Goal: Task Accomplishment & Management: Manage account settings

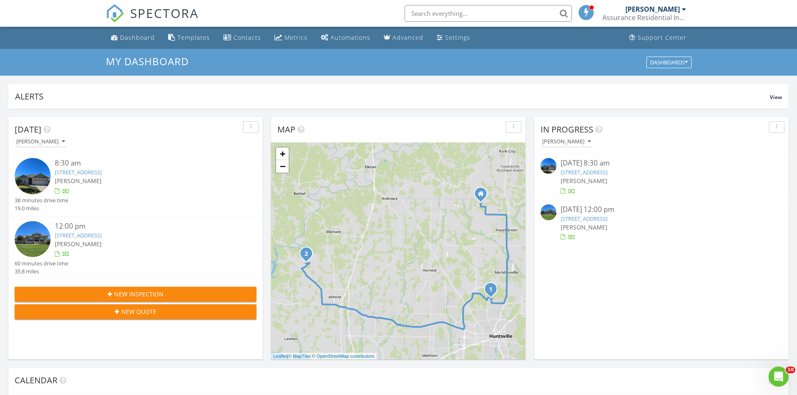
scroll to position [4, 4]
click at [593, 221] on link "[STREET_ADDRESS]" at bounding box center [584, 219] width 47 height 8
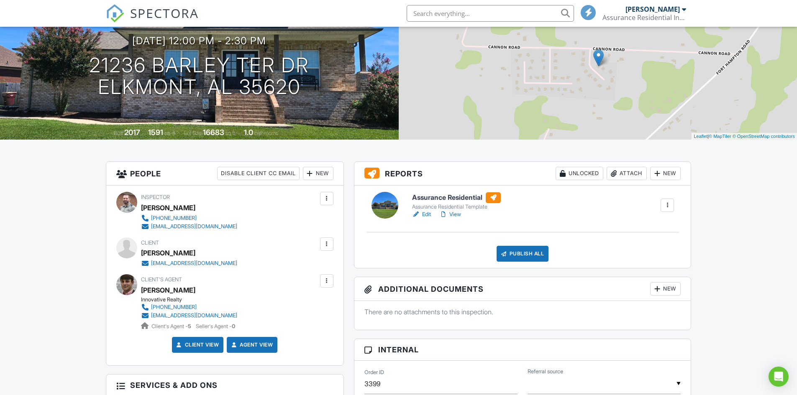
click at [447, 199] on h6 "Assurance Residential" at bounding box center [456, 197] width 89 height 11
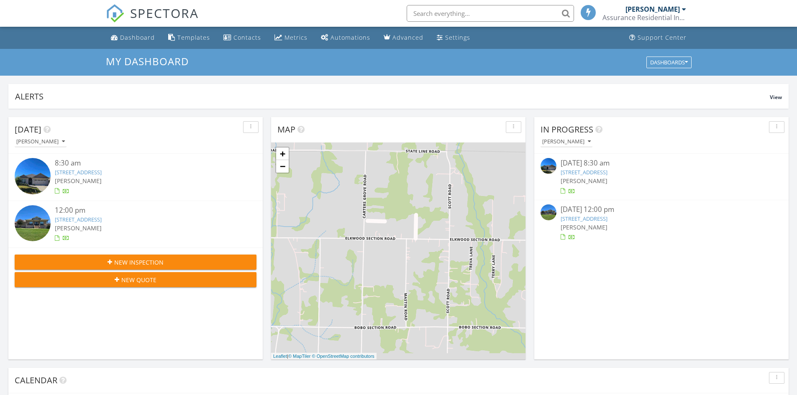
scroll to position [4, 4]
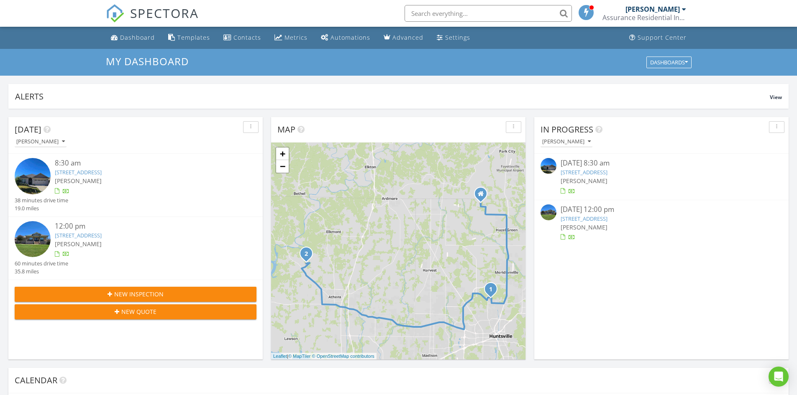
click at [147, 290] on span "New Inspection" at bounding box center [138, 294] width 49 height 9
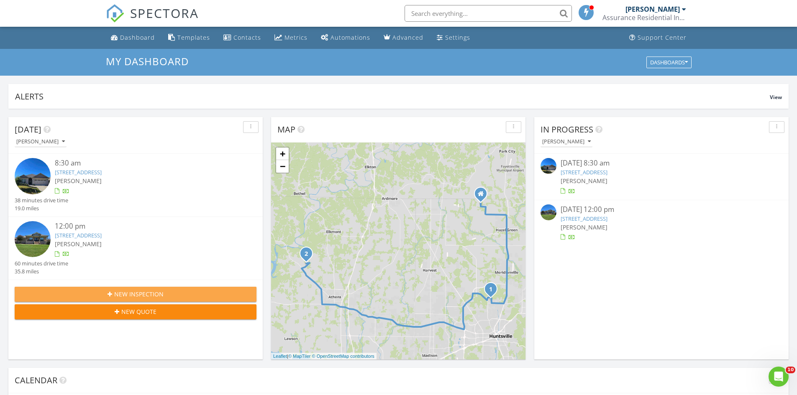
scroll to position [0, 0]
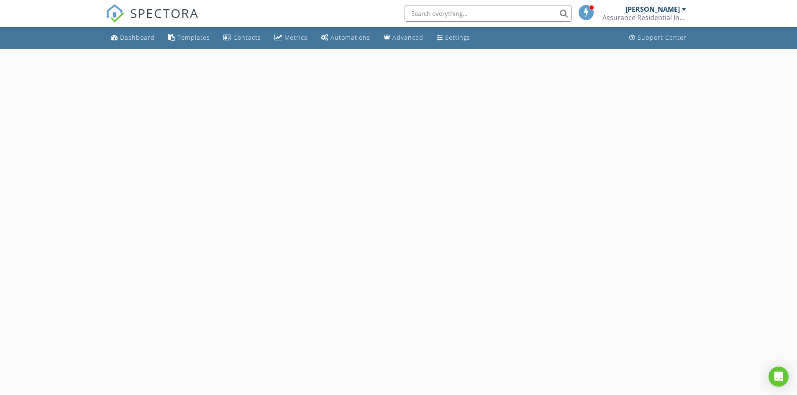
select select "7"
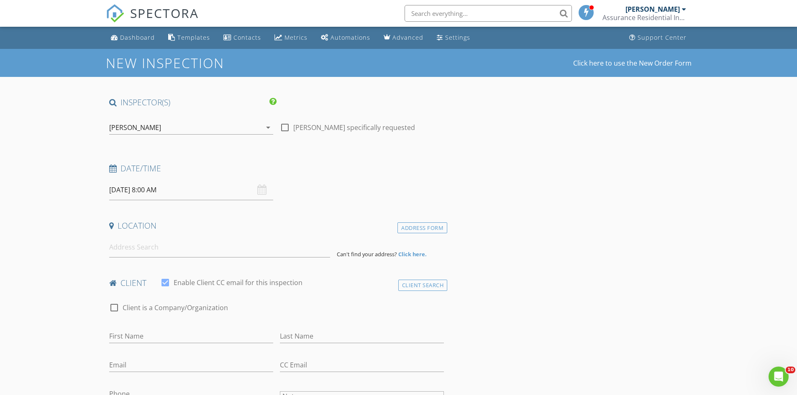
click at [188, 197] on input "08/28/2025 8:00 AM" at bounding box center [191, 190] width 164 height 21
type input "08/29/2025 8:00 AM"
type input "09"
type input "08/29/2025 9:00 AM"
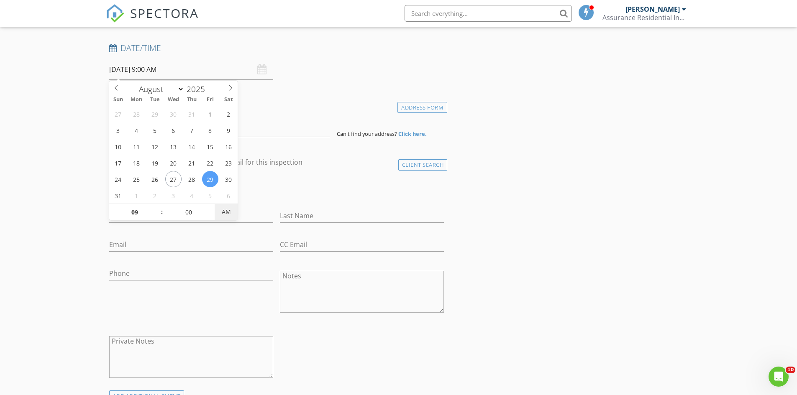
scroll to position [126, 0]
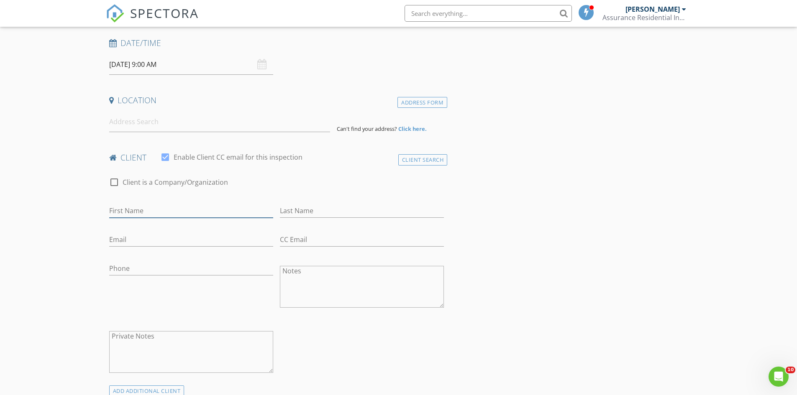
click at [226, 210] on input "First Name" at bounding box center [191, 211] width 164 height 14
type input "Dustin"
type input "Fox"
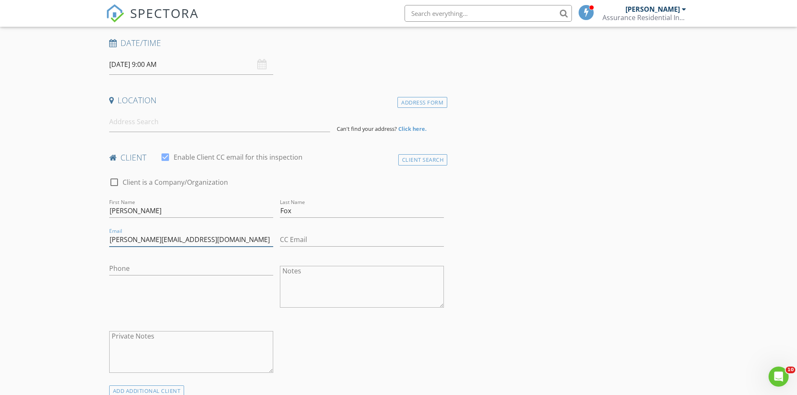
type input "dustin_fox@yahoo.com"
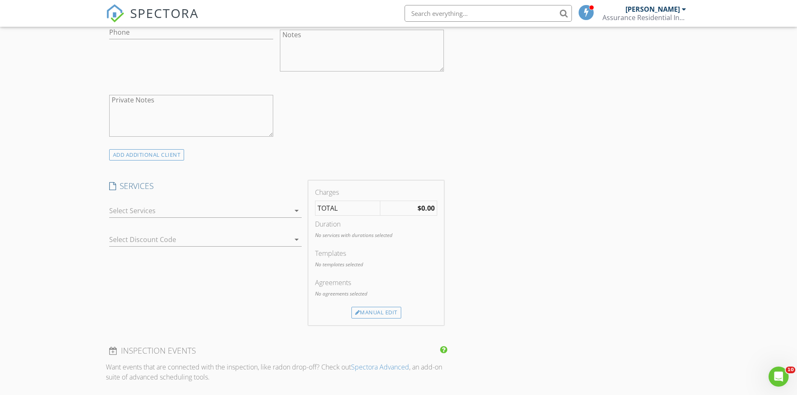
scroll to position [377, 0]
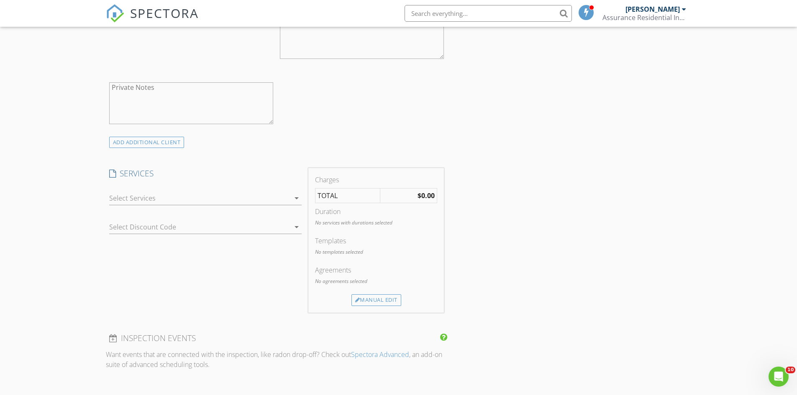
click at [281, 199] on div at bounding box center [199, 198] width 181 height 13
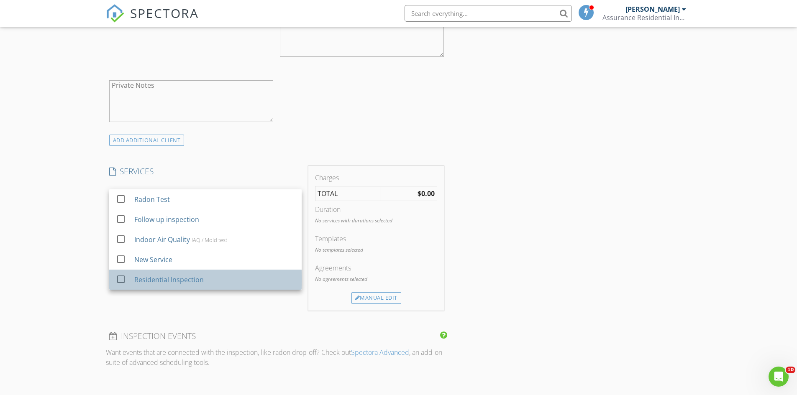
click at [198, 279] on div "Residential Inspection" at bounding box center [168, 280] width 69 height 10
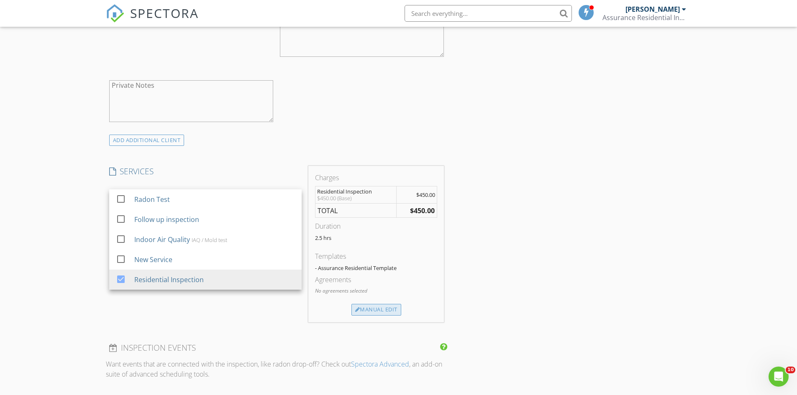
click at [373, 308] on div "Manual Edit" at bounding box center [376, 310] width 50 height 12
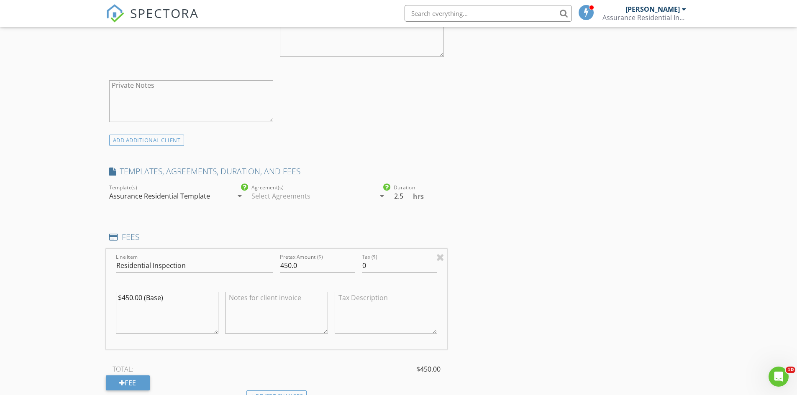
click at [349, 192] on div at bounding box center [313, 196] width 124 height 13
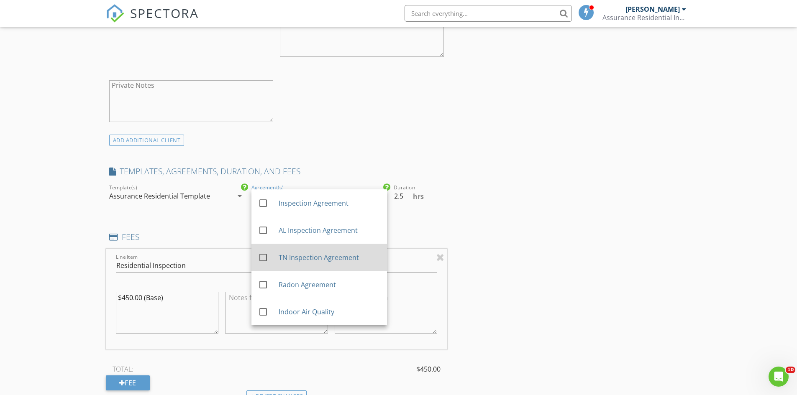
click at [316, 258] on div "TN Inspection Agreement" at bounding box center [329, 258] width 102 height 10
click at [468, 220] on div "INSPECTOR(S) check_box Chad Maddox PRIMARY Chad Maddox arrow_drop_down check_bo…" at bounding box center [399, 367] width 586 height 1292
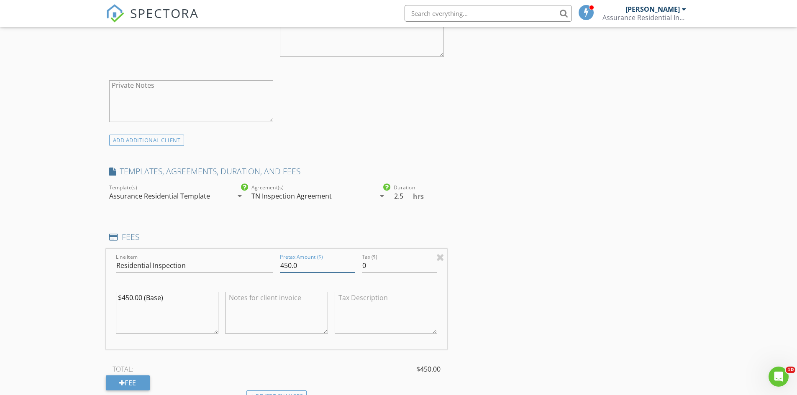
drag, startPoint x: 308, startPoint y: 264, endPoint x: 205, endPoint y: 293, distance: 107.1
click at [205, 293] on div "Line Item Residential Inspection Pretax Amount ($) 450.0 Tax ($) 0 $450.00 (Bas…" at bounding box center [277, 299] width 342 height 101
type input "400.00"
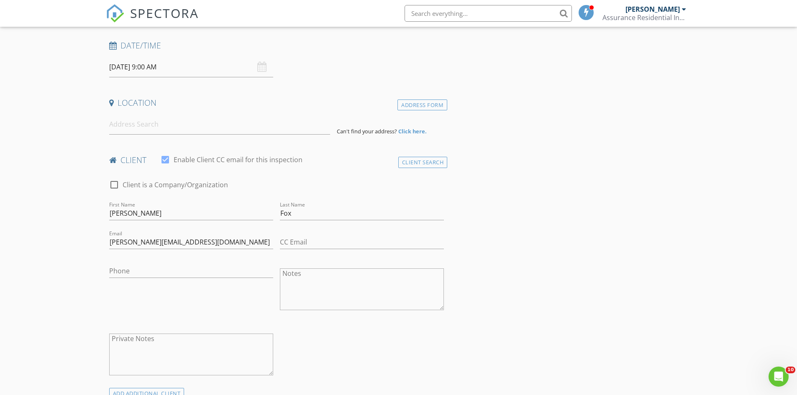
scroll to position [126, 0]
click at [249, 126] on input at bounding box center [219, 122] width 221 height 21
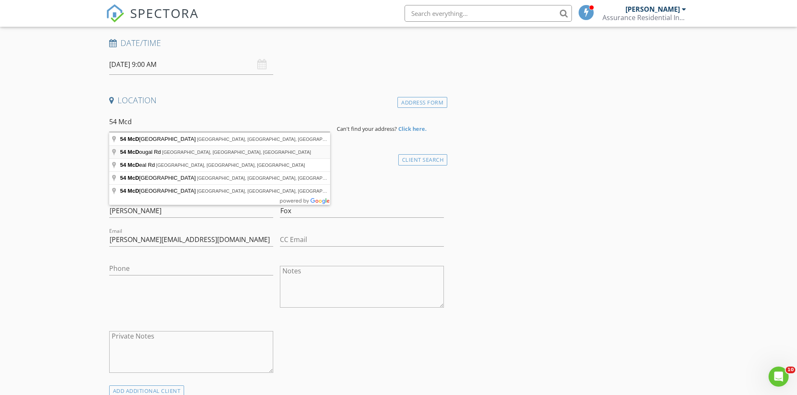
type input "54 McDougal Rd, Fayetteville, TN, USA"
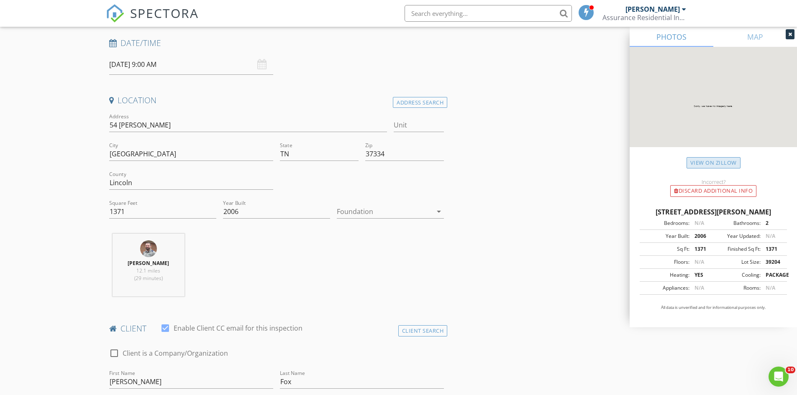
click at [726, 161] on link "View on Zillow" at bounding box center [714, 162] width 54 height 11
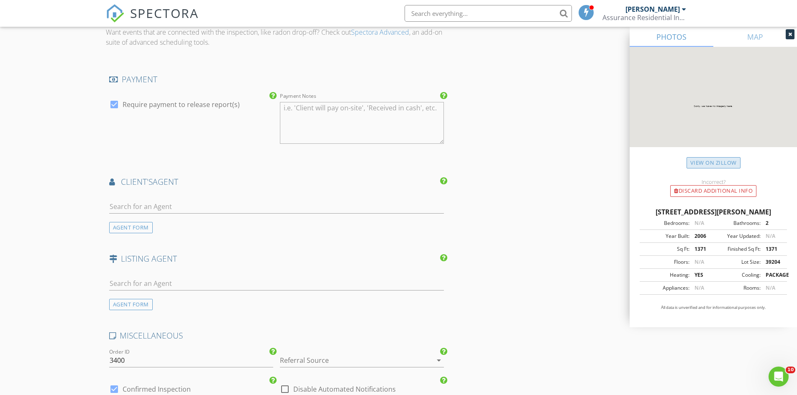
scroll to position [962, 0]
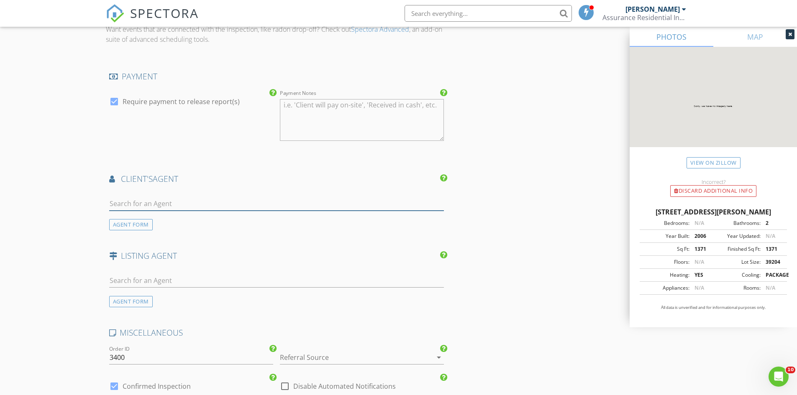
click at [199, 206] on input "text" at bounding box center [276, 204] width 335 height 14
type input "Kail"
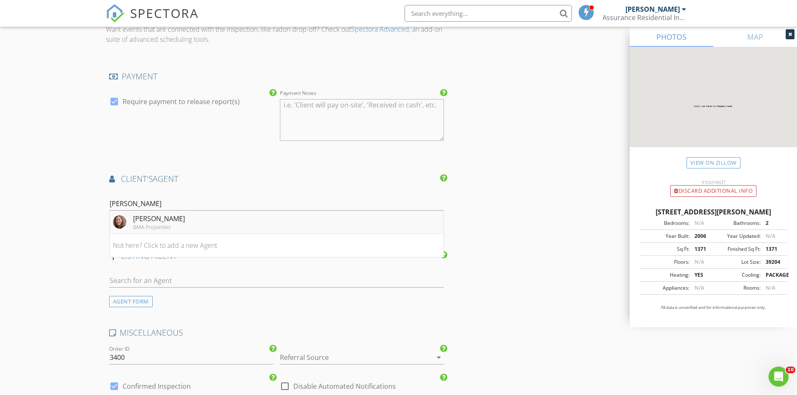
click at [349, 217] on li "Kaila Gentry BMA Properties" at bounding box center [277, 222] width 334 height 23
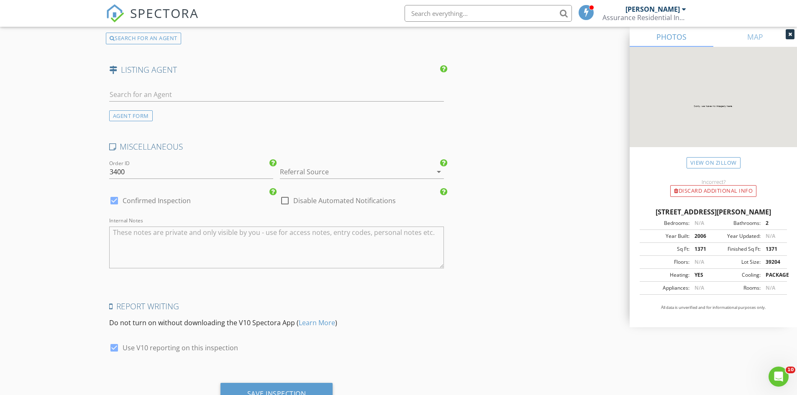
scroll to position [1376, 0]
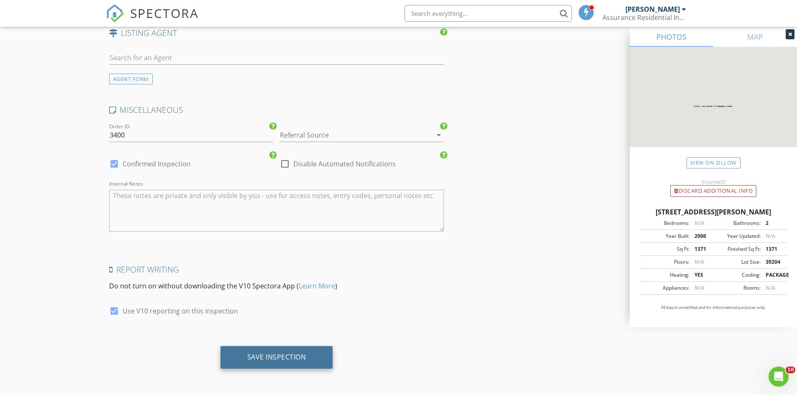
click at [279, 354] on div "Save Inspection" at bounding box center [276, 357] width 59 height 8
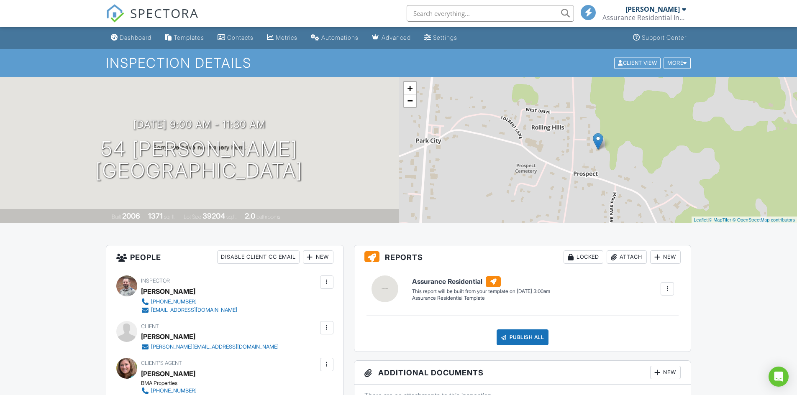
click at [163, 11] on span "SPECTORA" at bounding box center [164, 13] width 69 height 18
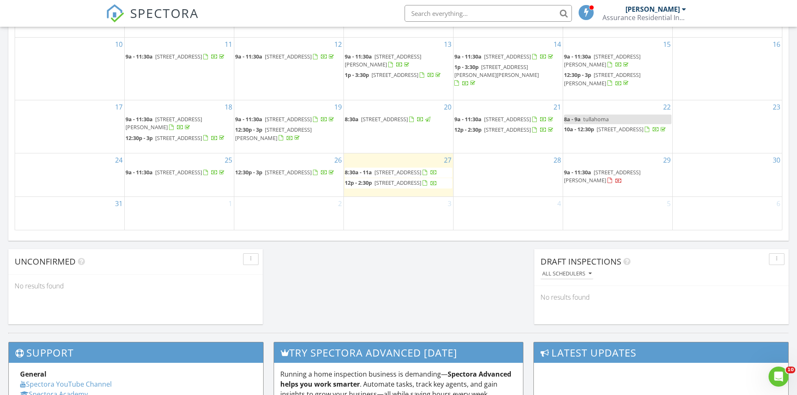
scroll to position [544, 0]
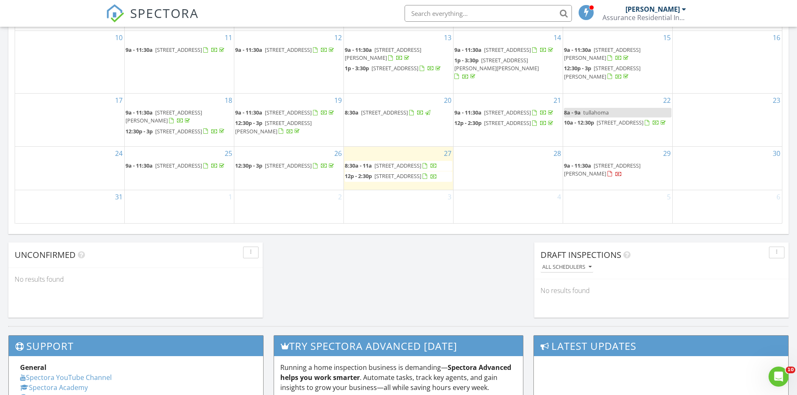
click at [290, 206] on div "2" at bounding box center [288, 206] width 109 height 33
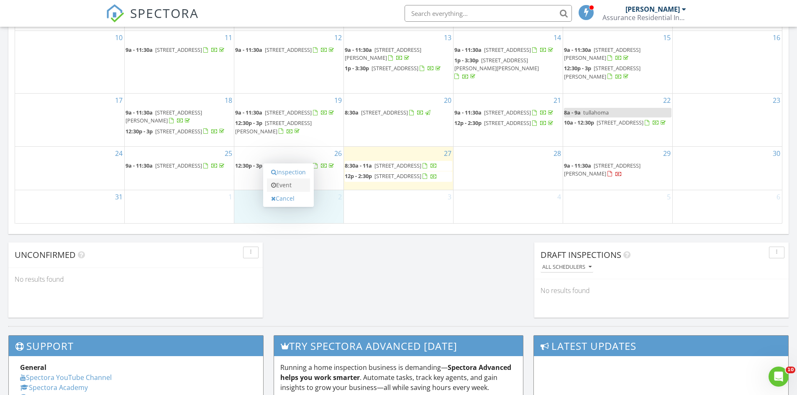
click at [288, 187] on link "Event" at bounding box center [288, 185] width 43 height 13
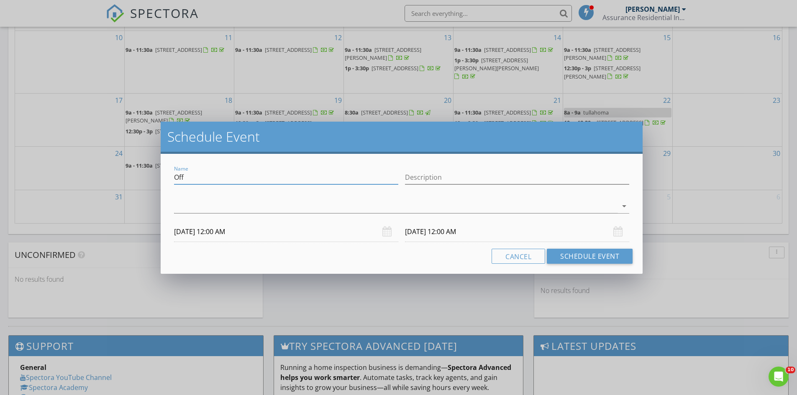
click at [246, 180] on input "Off" at bounding box center [286, 178] width 224 height 14
type input "O"
type input "Appraisal-drive by"
click at [450, 178] on input "Description" at bounding box center [517, 178] width 224 height 14
paste input "VA Liquidation Drive by NO Contact Given Please be safe here, there was no way …"
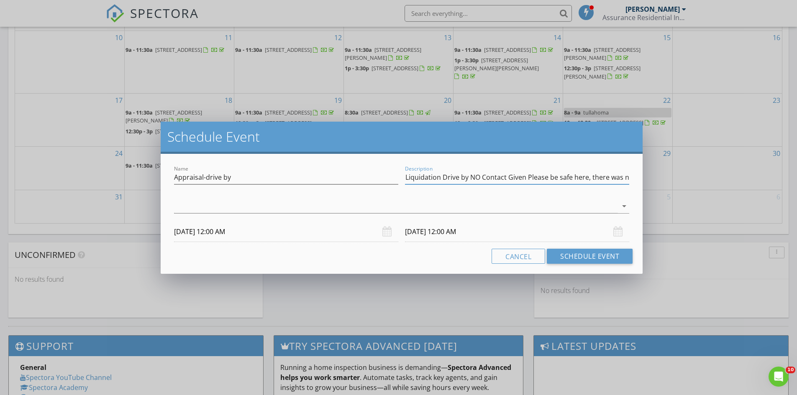
scroll to position [0, 0]
type input "V"
type input "[STREET_ADDRESS][PERSON_NAME]"
click at [388, 233] on div "[DATE] 12:00 AM" at bounding box center [286, 232] width 224 height 21
click at [249, 232] on input "[DATE] 12:00 AM" at bounding box center [286, 232] width 224 height 21
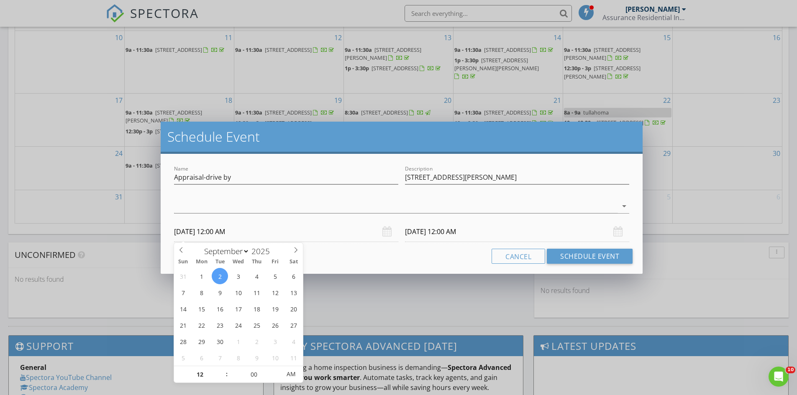
click at [248, 232] on input "[DATE] 12:00 AM" at bounding box center [286, 232] width 224 height 21
type input "[DATE] 12:00 PM"
click at [292, 372] on span "PM" at bounding box center [290, 374] width 23 height 17
click at [618, 232] on div "[DATE] 12:00 PM" at bounding box center [517, 232] width 224 height 21
click at [453, 236] on input "[DATE] 12:00 PM" at bounding box center [517, 232] width 224 height 21
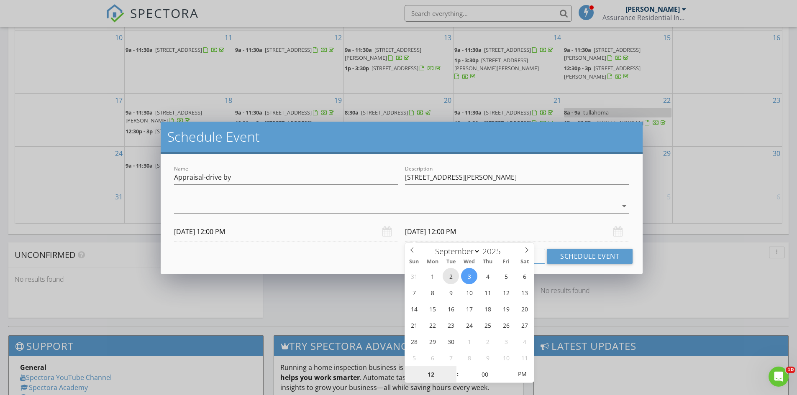
type input "[DATE] 12:00 PM"
type input "01"
type input "[DATE] 1:00 PM"
click at [561, 233] on input "[DATE] 1:00 PM" at bounding box center [517, 232] width 224 height 21
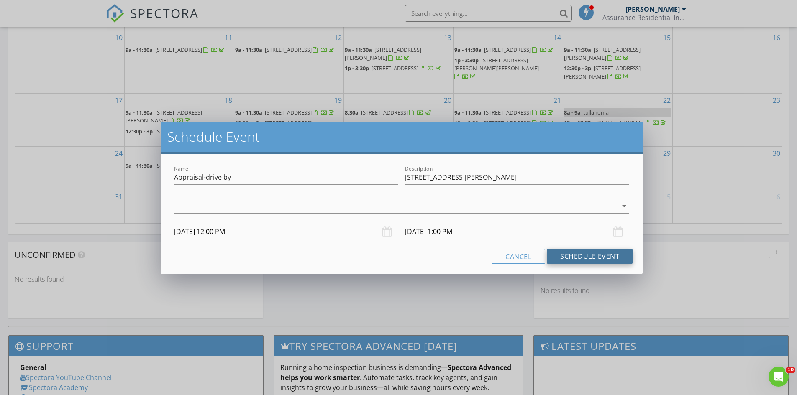
click at [588, 260] on button "Schedule Event" at bounding box center [590, 256] width 86 height 15
click at [590, 206] on div at bounding box center [395, 207] width 443 height 14
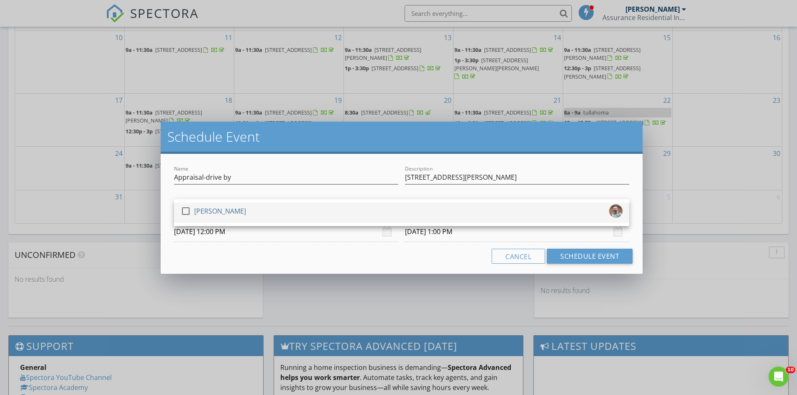
click at [230, 213] on div "[PERSON_NAME]" at bounding box center [220, 211] width 52 height 13
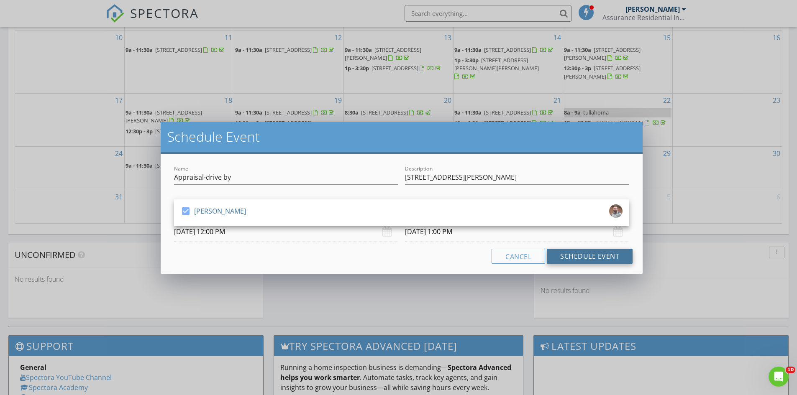
click at [602, 256] on button "Schedule Event" at bounding box center [590, 256] width 86 height 15
